Goal: Transaction & Acquisition: Download file/media

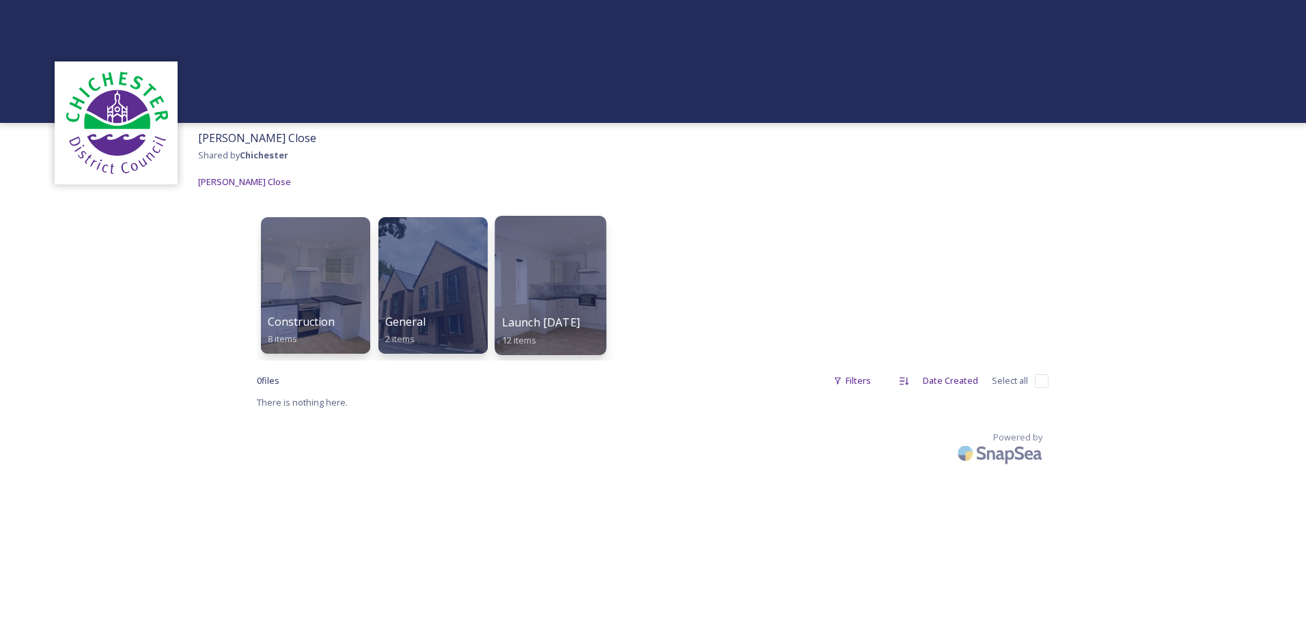
click at [528, 283] on div at bounding box center [549, 285] width 111 height 139
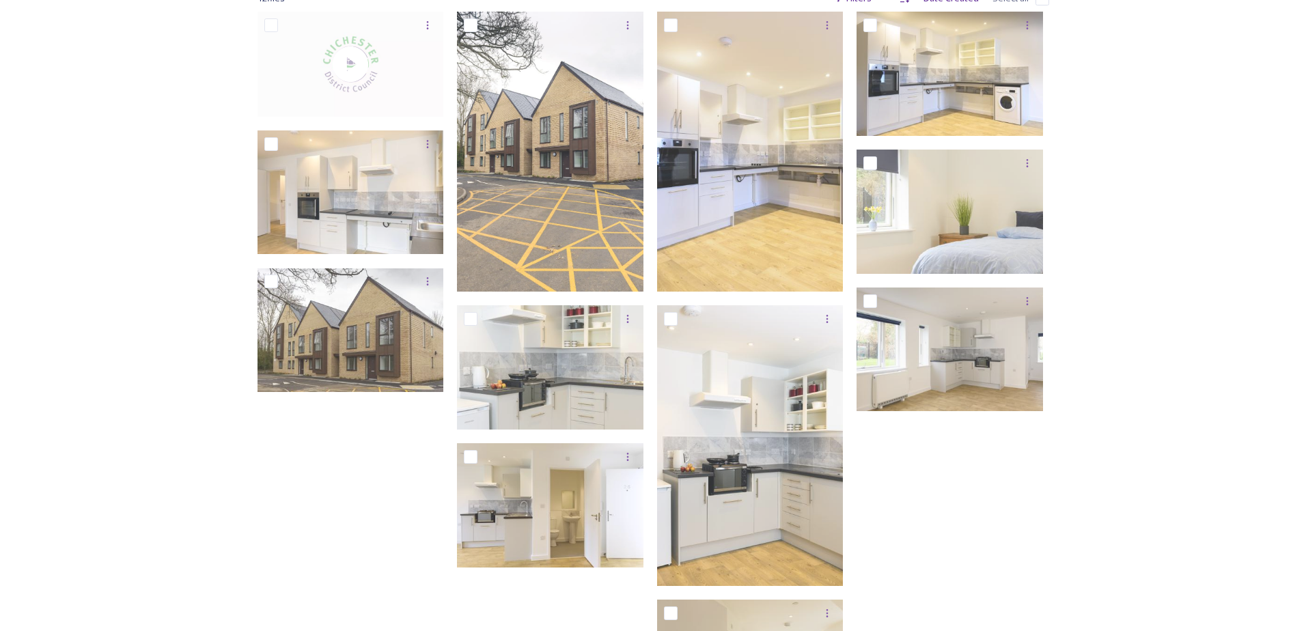
scroll to position [273, 0]
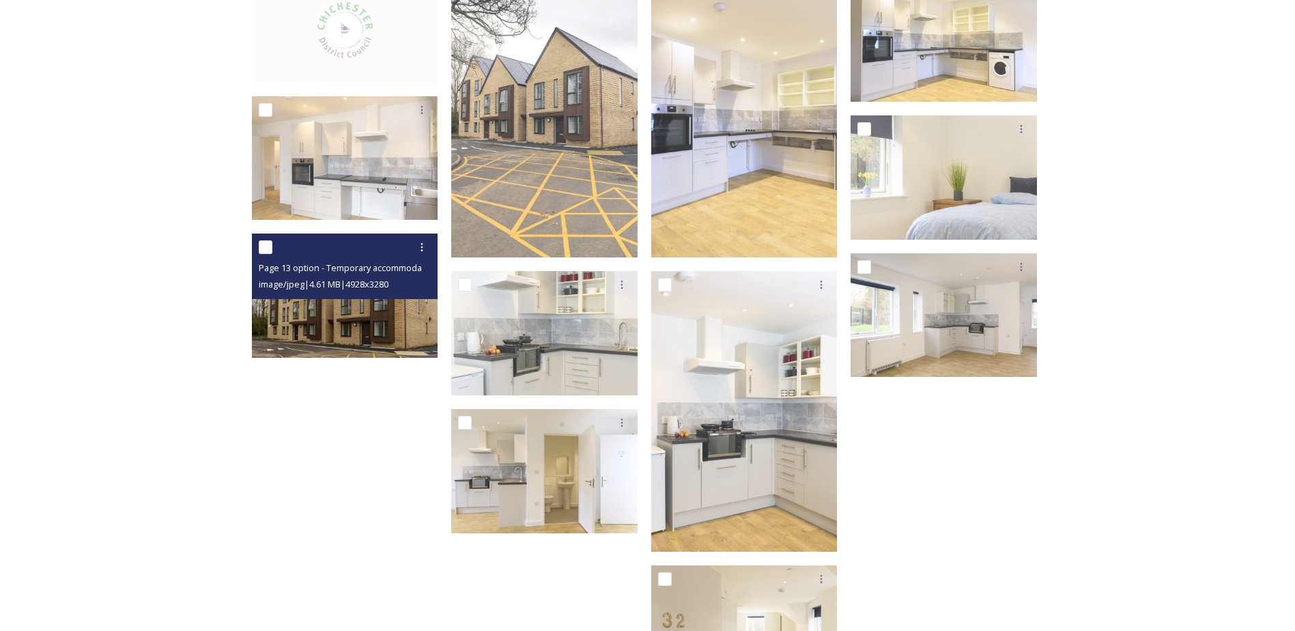
click at [364, 306] on img at bounding box center [345, 296] width 186 height 124
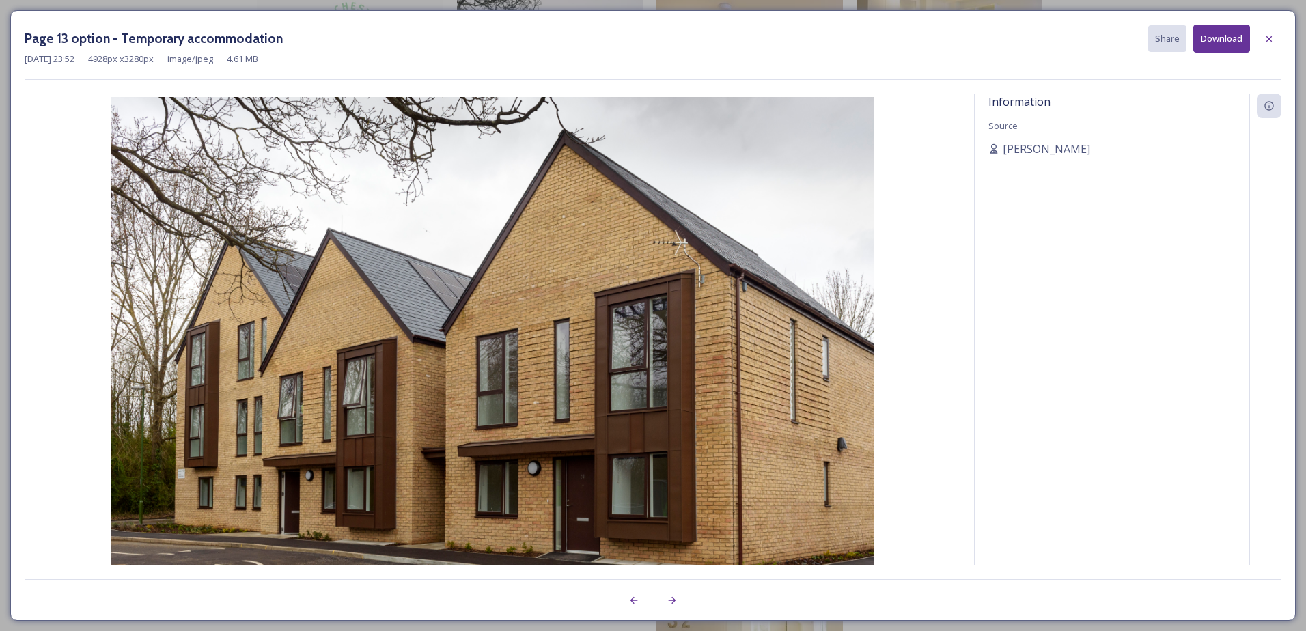
click at [1237, 43] on button "Download" at bounding box center [1221, 39] width 57 height 28
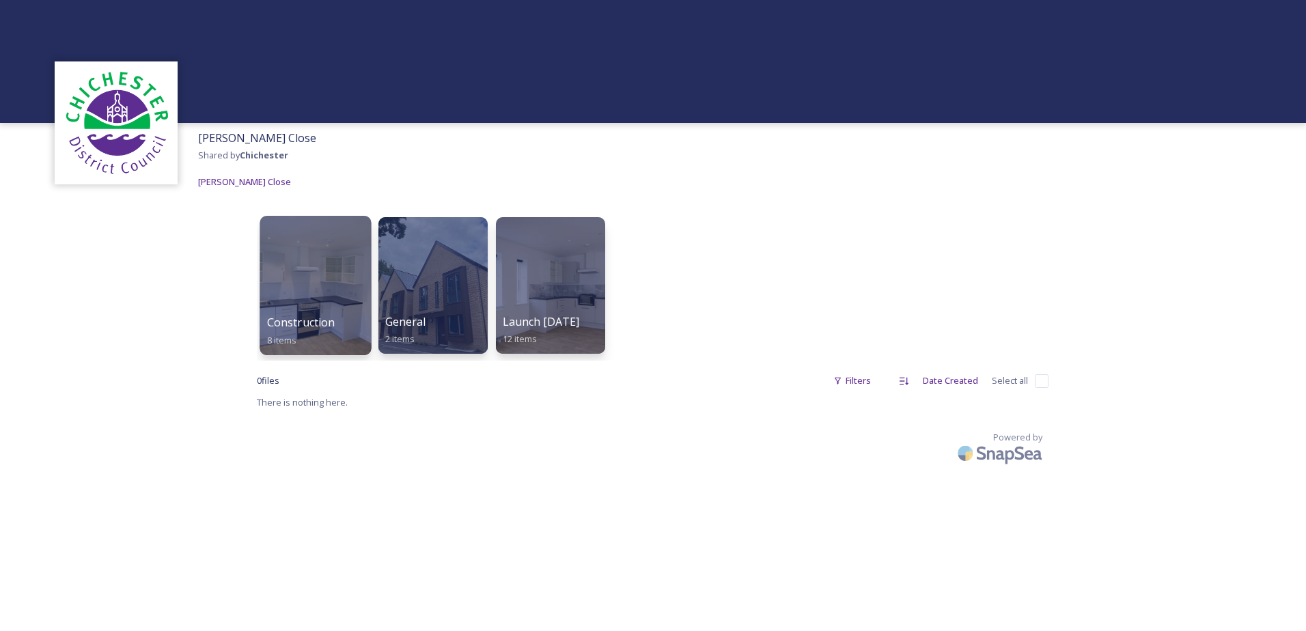
click at [291, 257] on div at bounding box center [314, 285] width 111 height 139
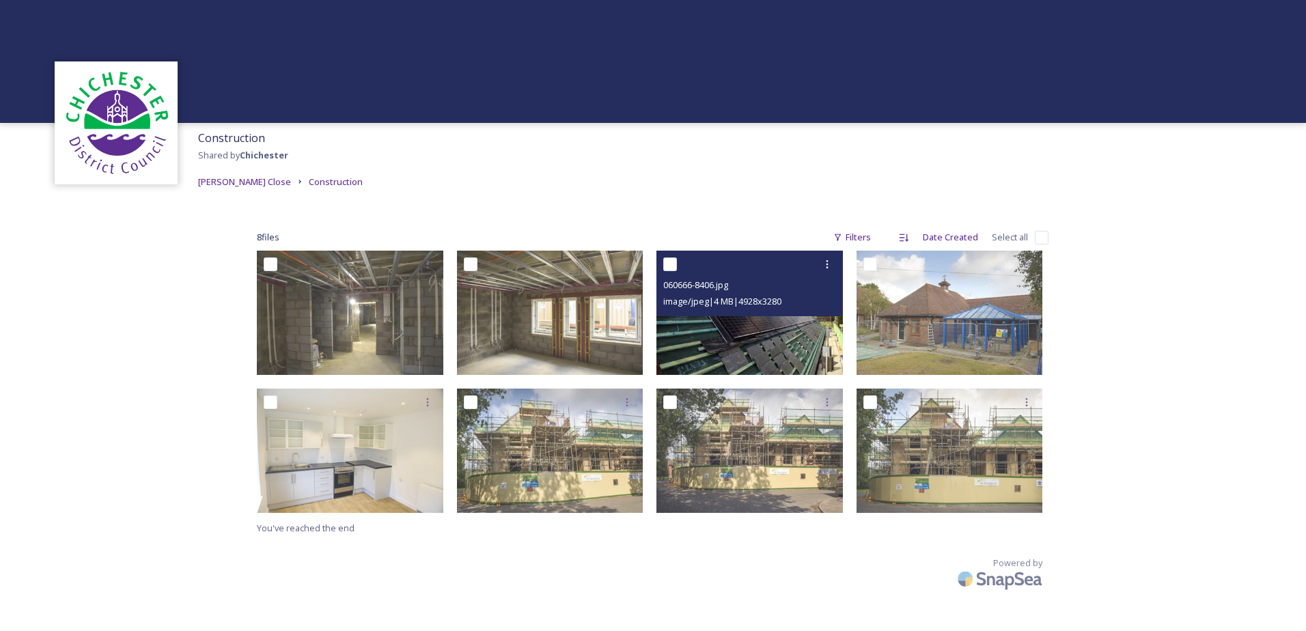
click at [722, 335] on img at bounding box center [749, 313] width 186 height 124
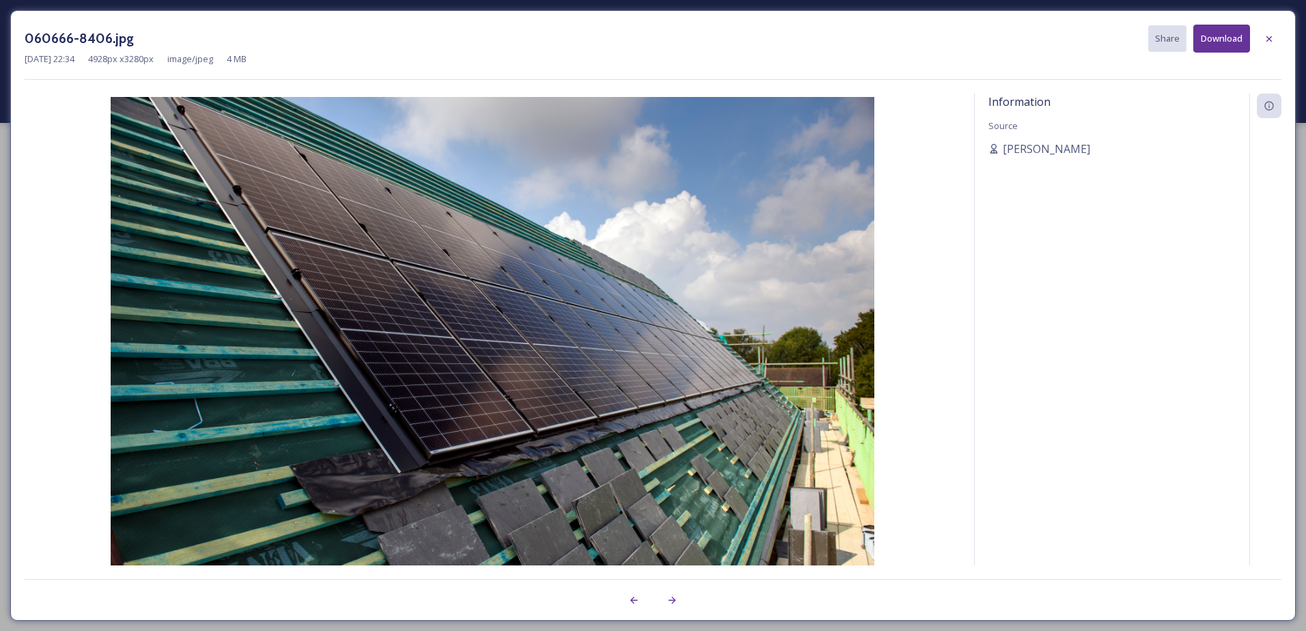
click at [1210, 31] on button "Download" at bounding box center [1221, 39] width 57 height 28
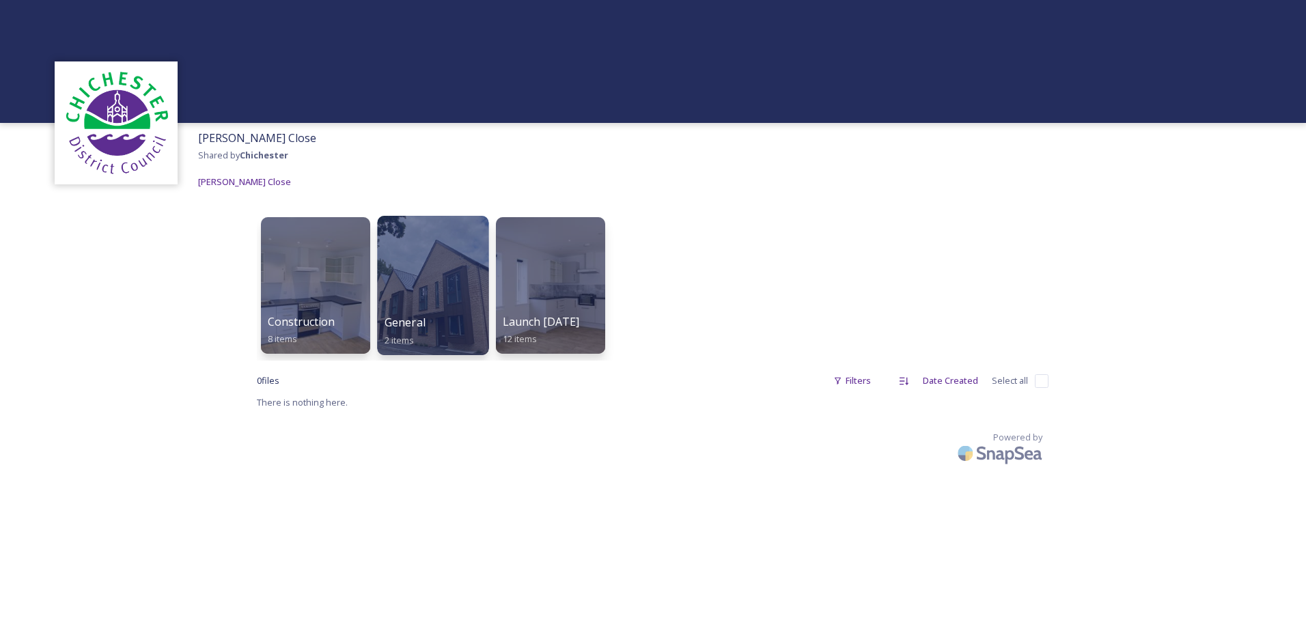
click at [445, 302] on div at bounding box center [432, 285] width 111 height 139
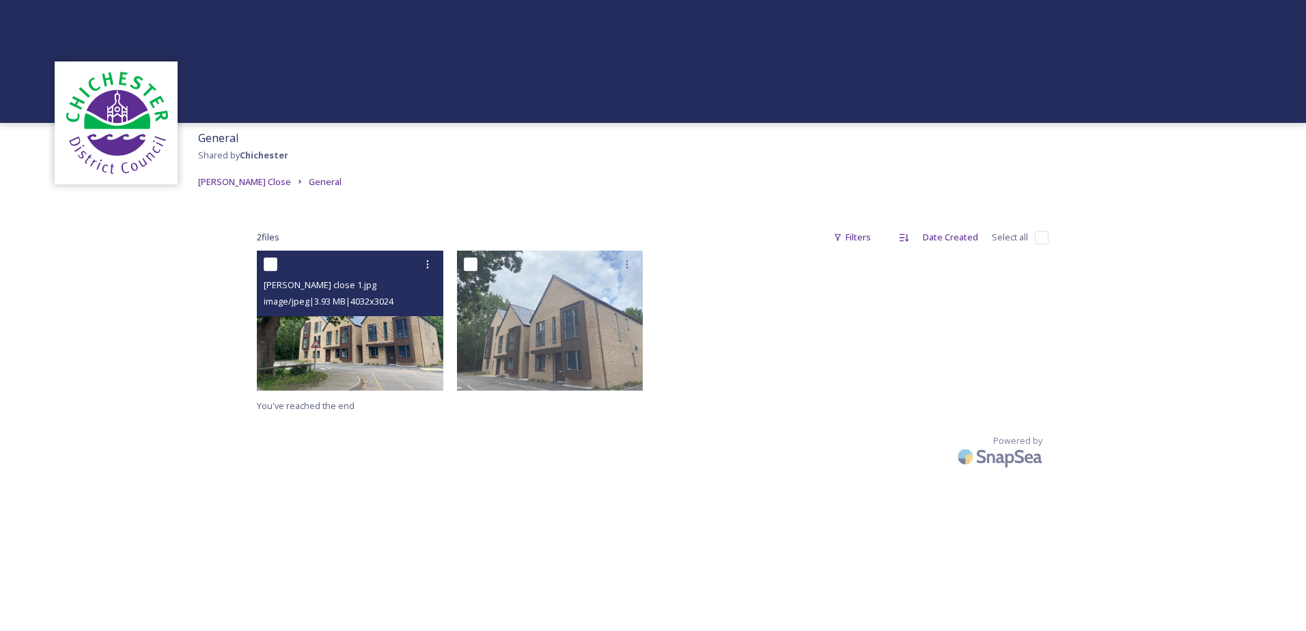
click at [393, 345] on img at bounding box center [350, 321] width 186 height 140
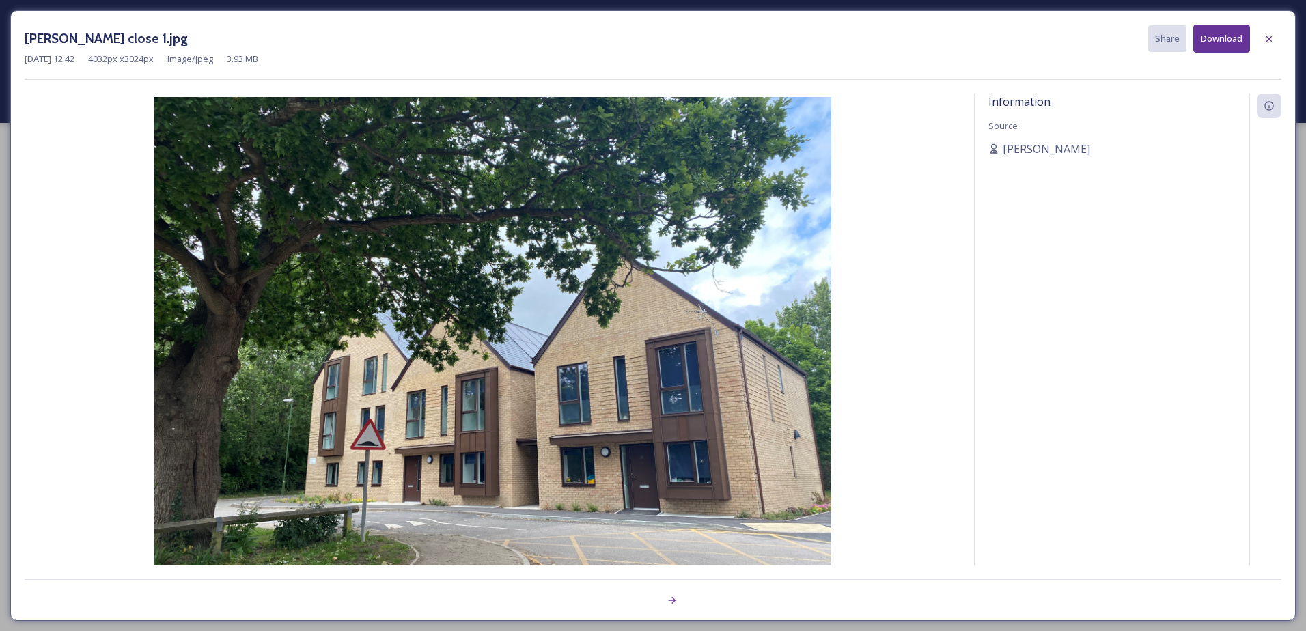
click at [1237, 39] on button "Download" at bounding box center [1221, 39] width 57 height 28
